Goal: Register for event/course

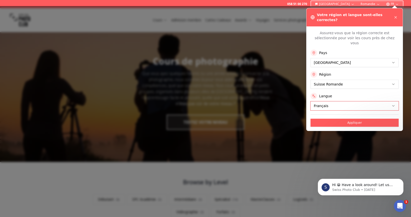
click at [326, 119] on button "Appliquer" at bounding box center [354, 123] width 88 height 8
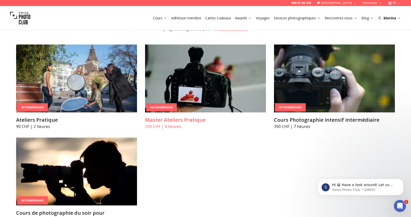
scroll to position [848, 0]
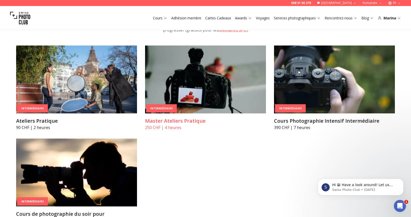
click at [190, 87] on img at bounding box center [205, 80] width 121 height 68
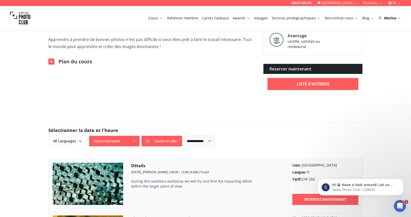
scroll to position [202, 0]
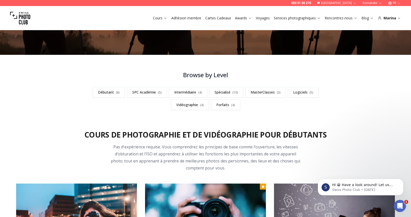
scroll to position [87, 0]
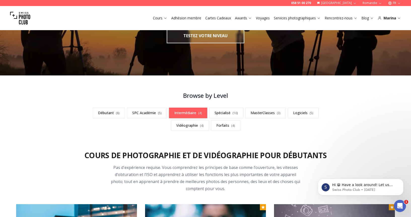
click at [191, 113] on link "Intermédiaire ( 4 )" at bounding box center [188, 113] width 38 height 11
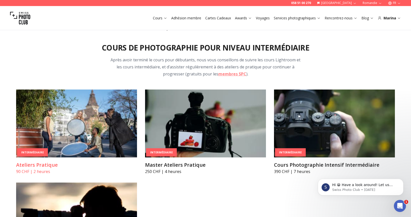
click at [111, 112] on img at bounding box center [76, 124] width 121 height 68
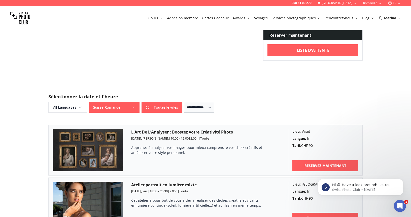
scroll to position [235, 0]
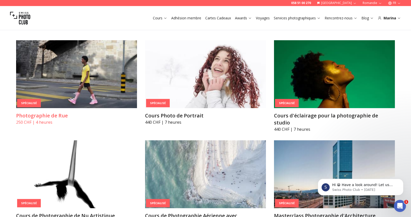
scroll to position [1104, 0]
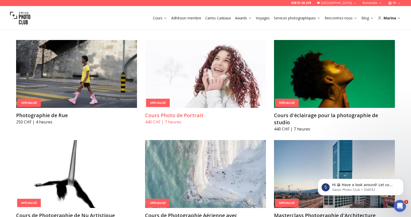
click at [207, 91] on img at bounding box center [205, 74] width 121 height 68
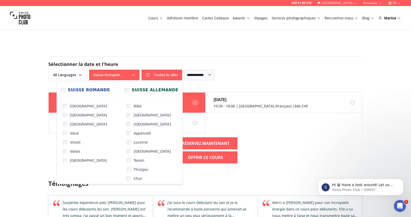
scroll to position [428, 0]
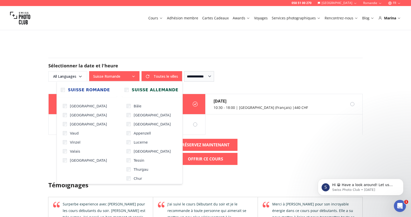
click at [133, 76] on icon "button" at bounding box center [133, 77] width 4 height 4
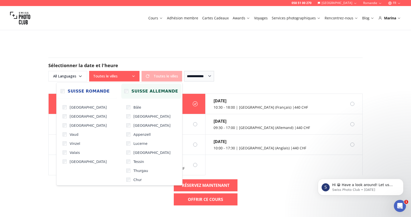
scroll to position [429, 0]
click at [255, 54] on form "**********" at bounding box center [205, 70] width 322 height 48
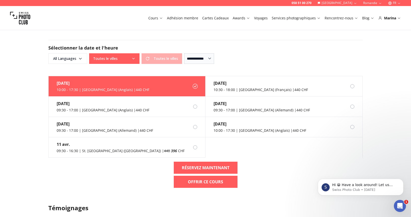
scroll to position [447, 0]
click at [100, 110] on div "09:30 - 17:00 | Basel (Anglais) | 440 CHF" at bounding box center [103, 109] width 93 height 5
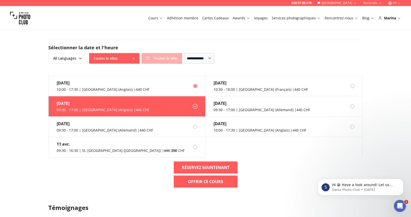
click at [134, 87] on label "[DATE] 10:00 - 17:30 | [GEOGRAPHIC_DATA] (Anglais) | 440 CHF" at bounding box center [127, 86] width 157 height 20
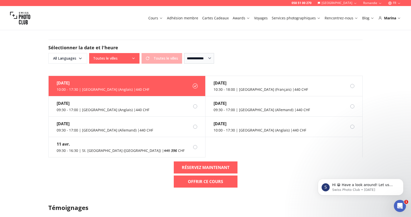
click at [130, 89] on label "[DATE] 10:00 - 17:30 | [GEOGRAPHIC_DATA] (Anglais) | 440 CHF" at bounding box center [127, 86] width 157 height 20
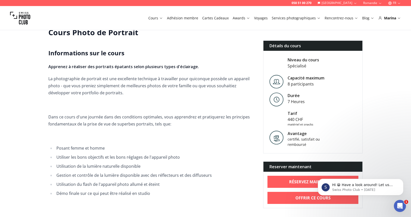
scroll to position [97, 0]
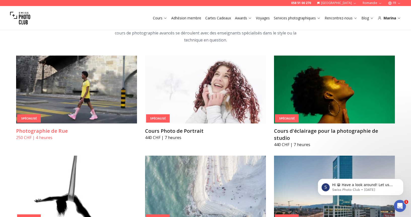
scroll to position [1089, 0]
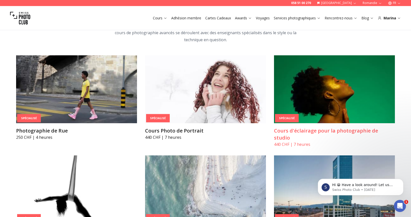
click at [339, 81] on img at bounding box center [334, 89] width 121 height 68
